Goal: Check status: Check status

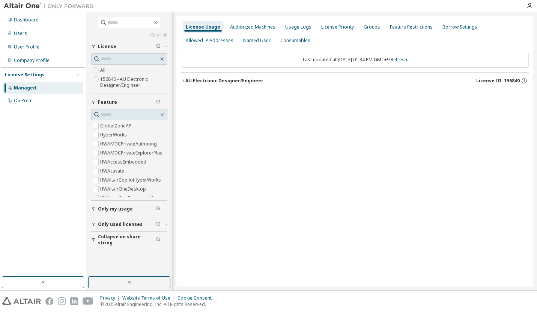
click at [239, 78] on div "AU Electronic Designer/Engineer" at bounding box center [224, 81] width 78 height 6
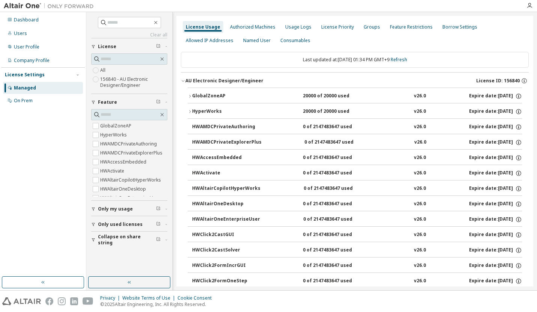
click at [201, 93] on div "GlobalZoneAP" at bounding box center [226, 96] width 68 height 7
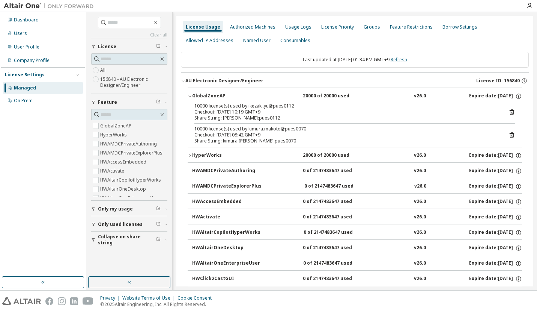
click at [407, 59] on link "Refresh" at bounding box center [399, 59] width 17 height 6
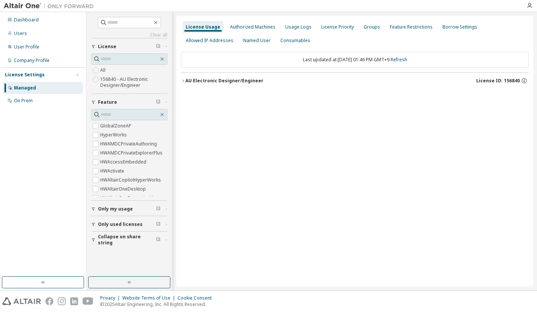
click at [222, 81] on div "AU Electronic Designer/Engineer" at bounding box center [224, 81] width 78 height 6
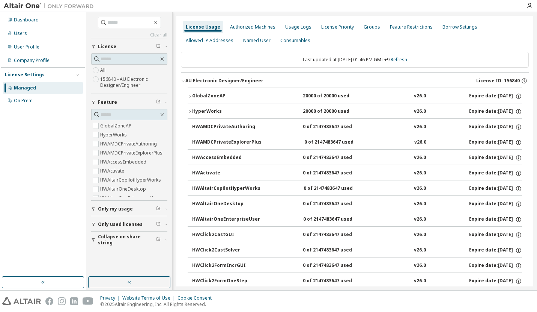
click at [219, 97] on div "GlobalZoneAP" at bounding box center [226, 96] width 68 height 7
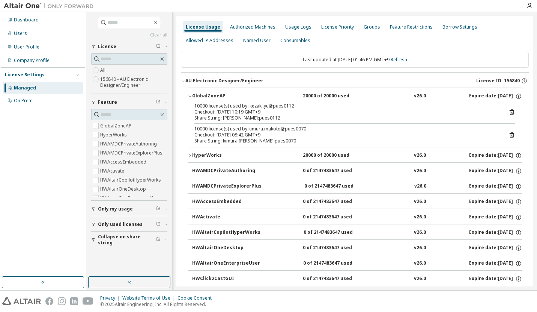
click at [206, 155] on div "HyperWorks" at bounding box center [226, 155] width 68 height 7
